Goal: Task Accomplishment & Management: Use online tool/utility

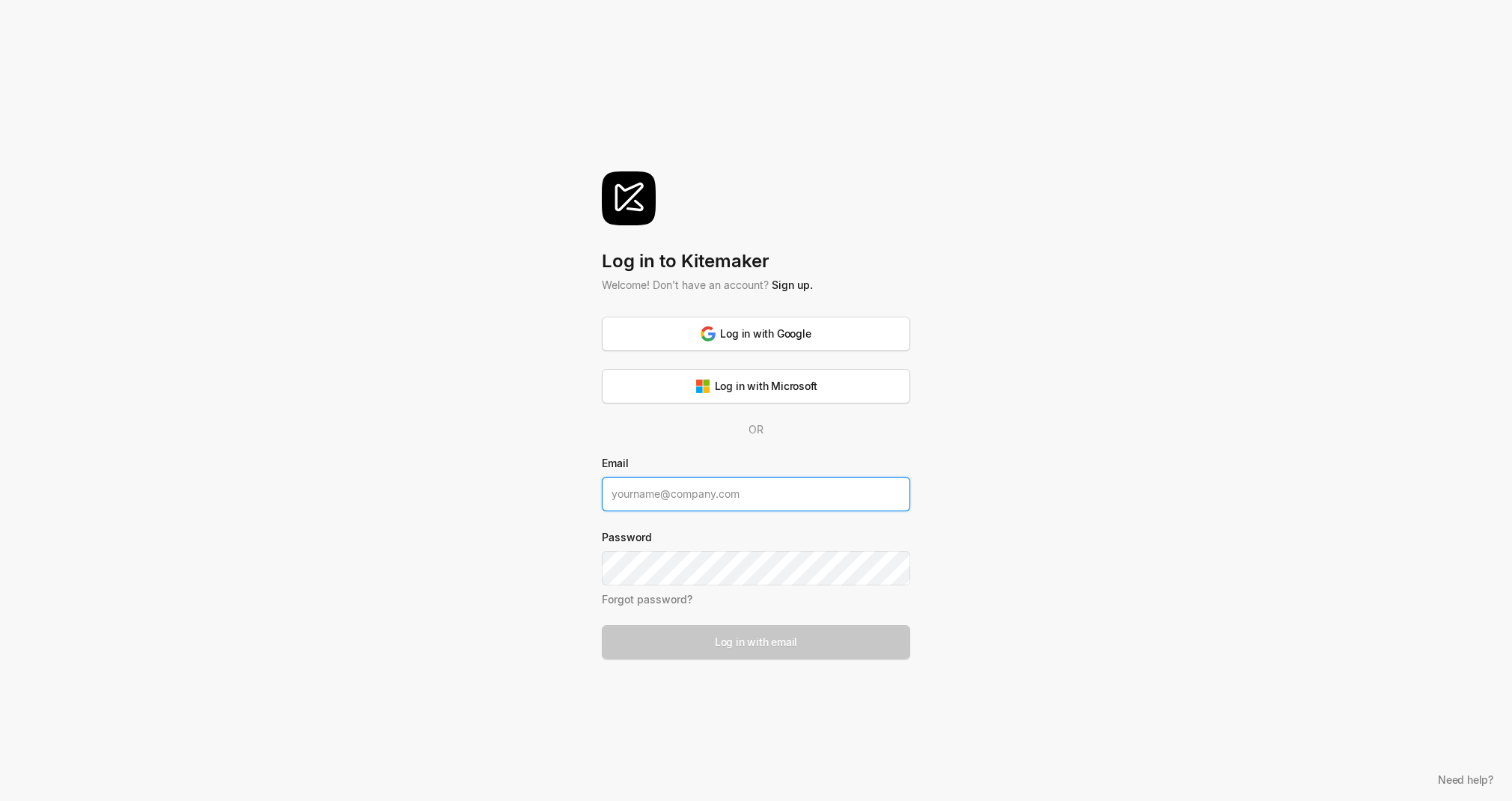
type input "[PERSON_NAME][EMAIL_ADDRESS][DOMAIN_NAME]"
click at [756, 641] on button "Log in with email" at bounding box center [756, 643] width 308 height 35
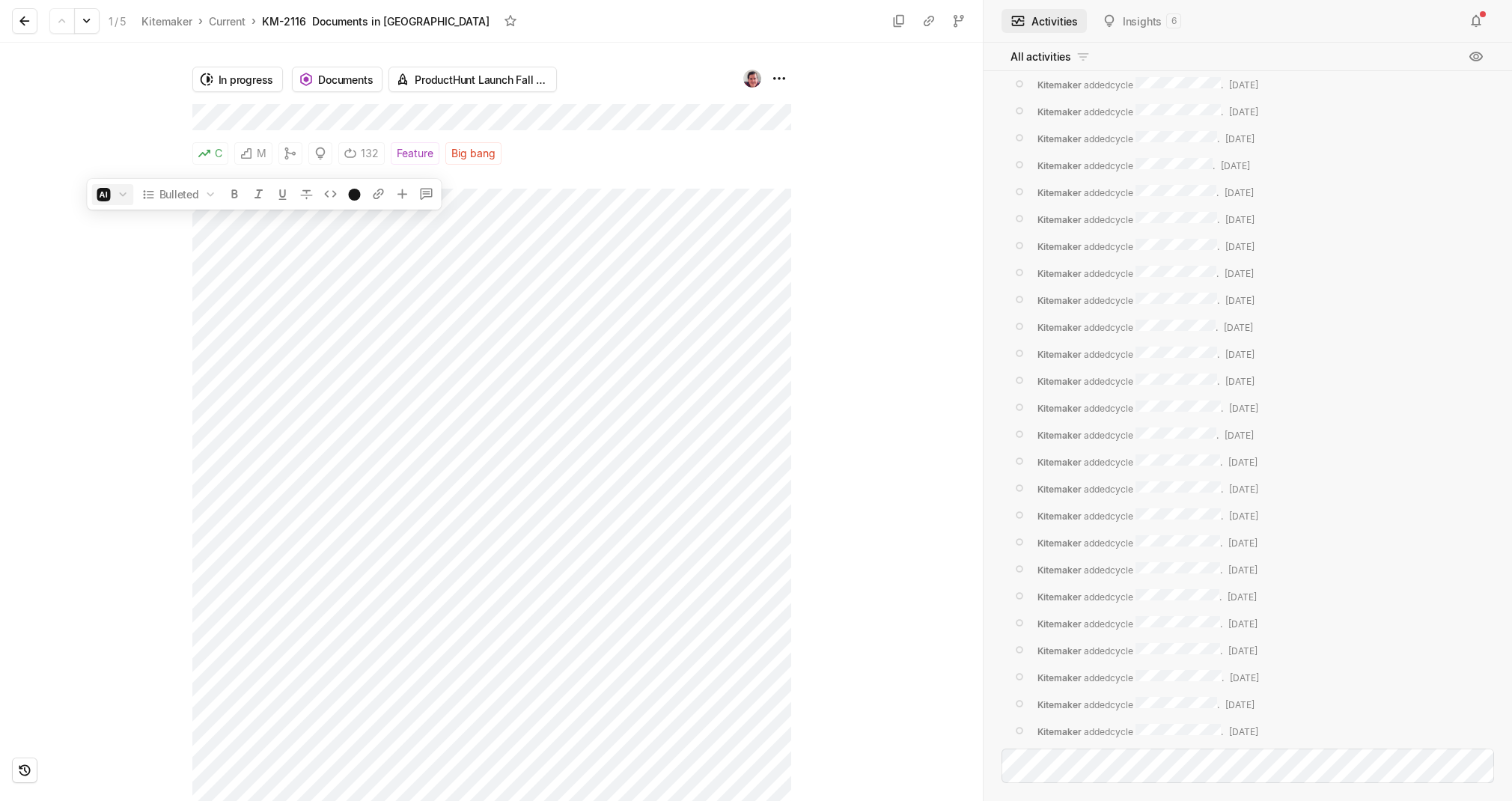
click at [96, 197] on button "button" at bounding box center [113, 194] width 42 height 21
click at [126, 251] on span "Fix spelling and grammar" at bounding box center [162, 253] width 130 height 24
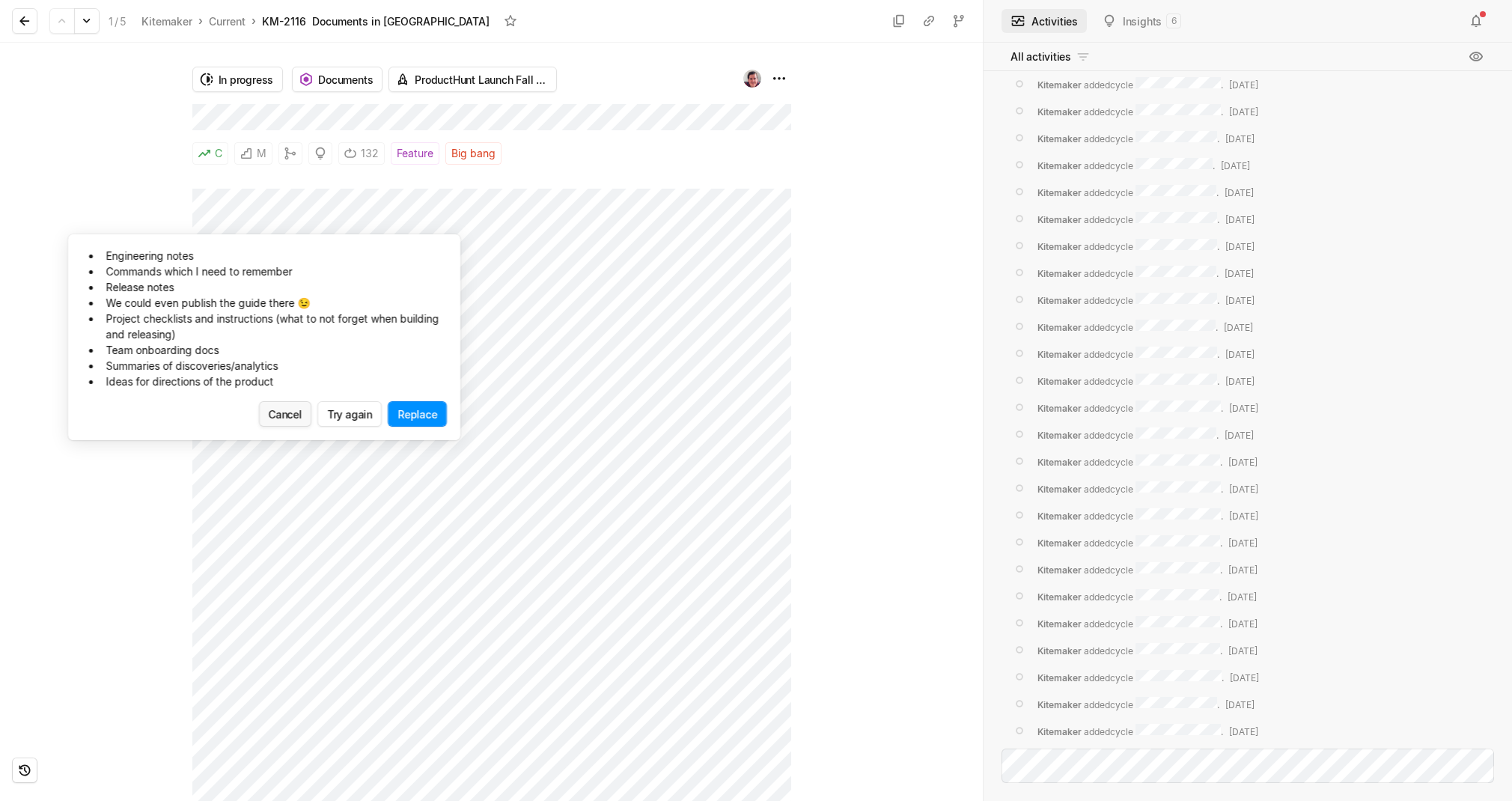
click at [288, 411] on button "Cancel" at bounding box center [286, 414] width 53 height 26
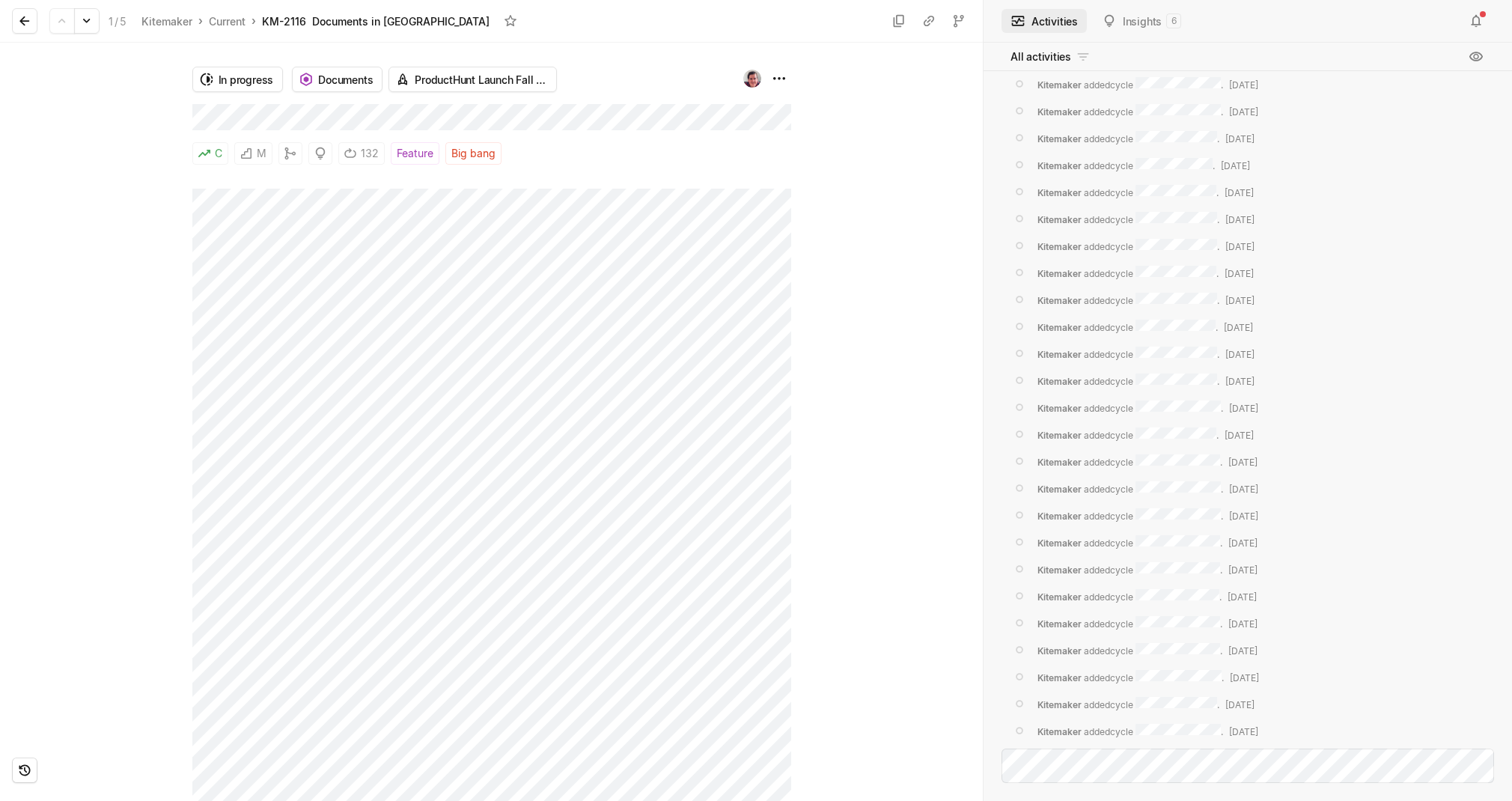
click at [868, 335] on div at bounding box center [888, 421] width 192 height 759
